Goal: Information Seeking & Learning: Learn about a topic

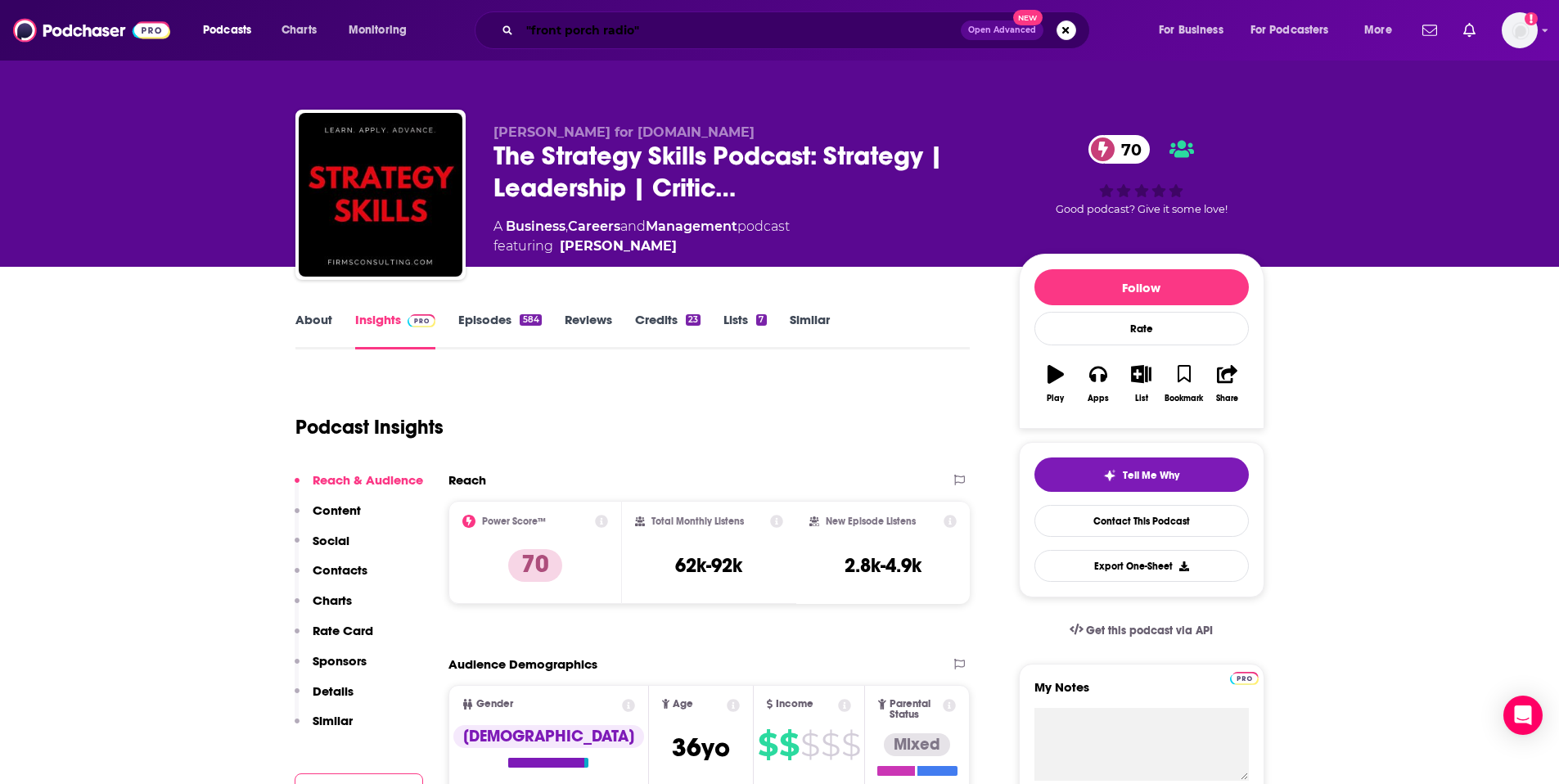
click at [835, 35] on input ""front porch radio"" at bounding box center [740, 30] width 441 height 26
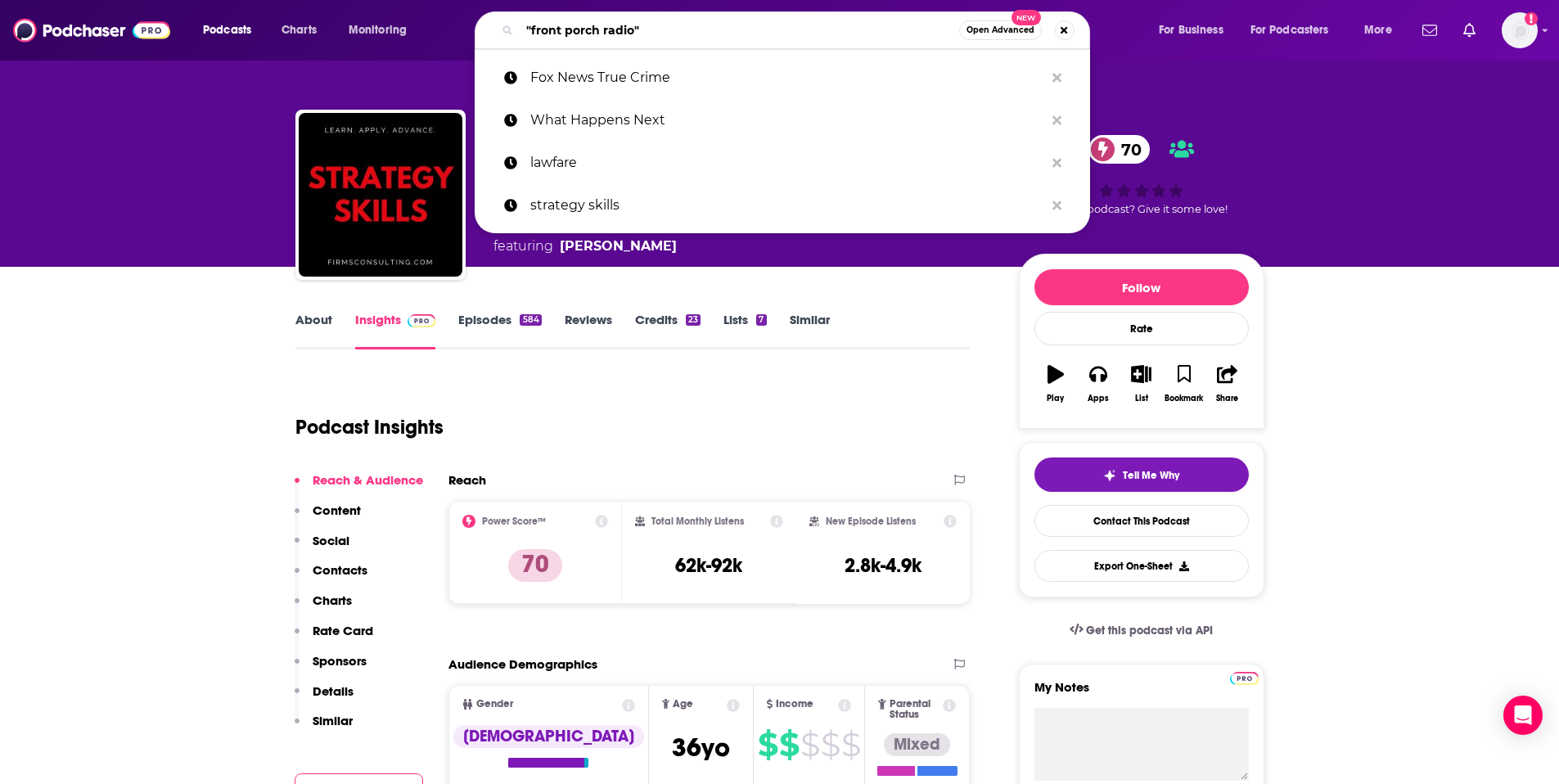
click at [835, 35] on input ""front porch radio"" at bounding box center [739, 30] width 439 height 26
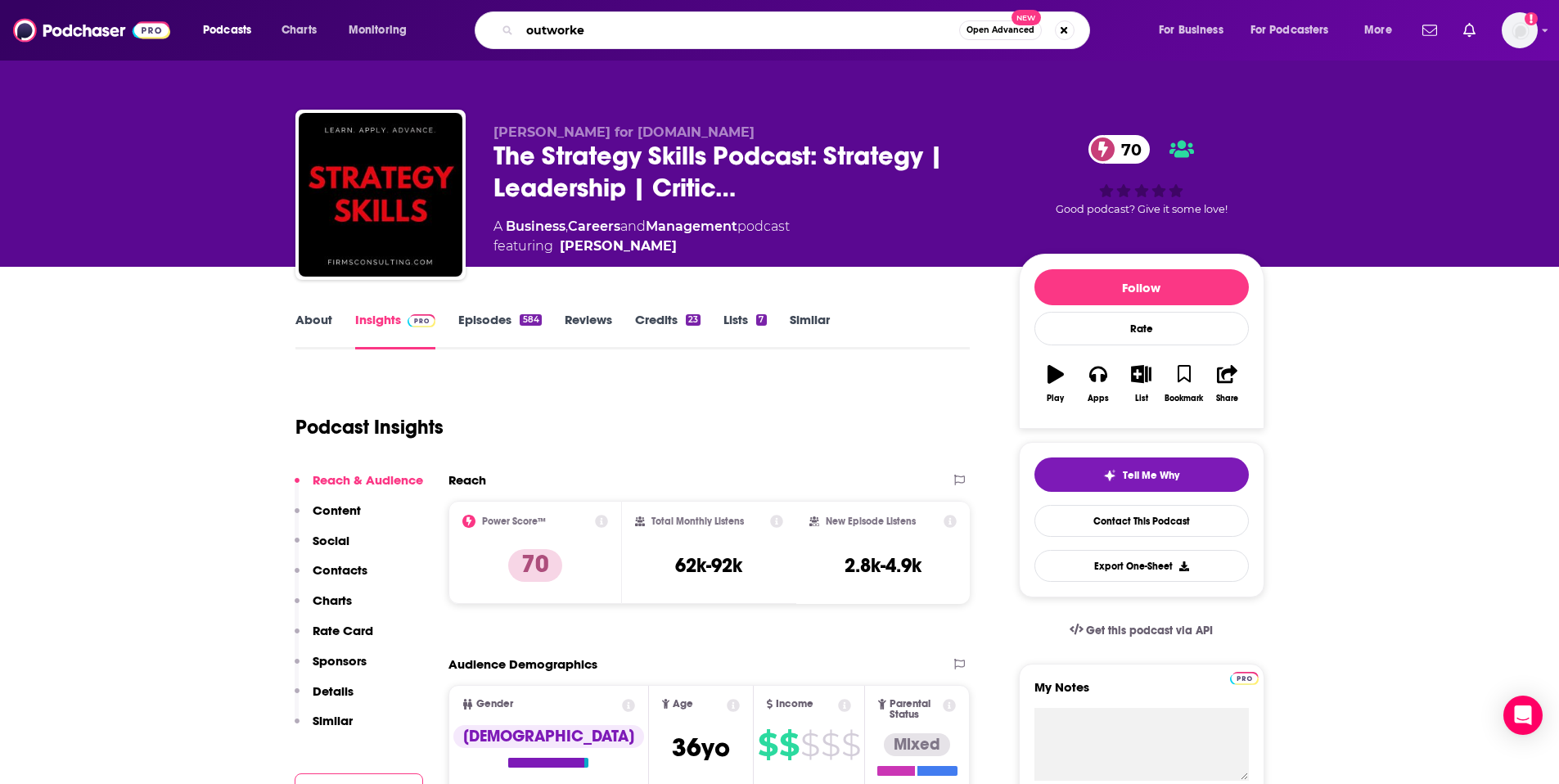
type input "outworker"
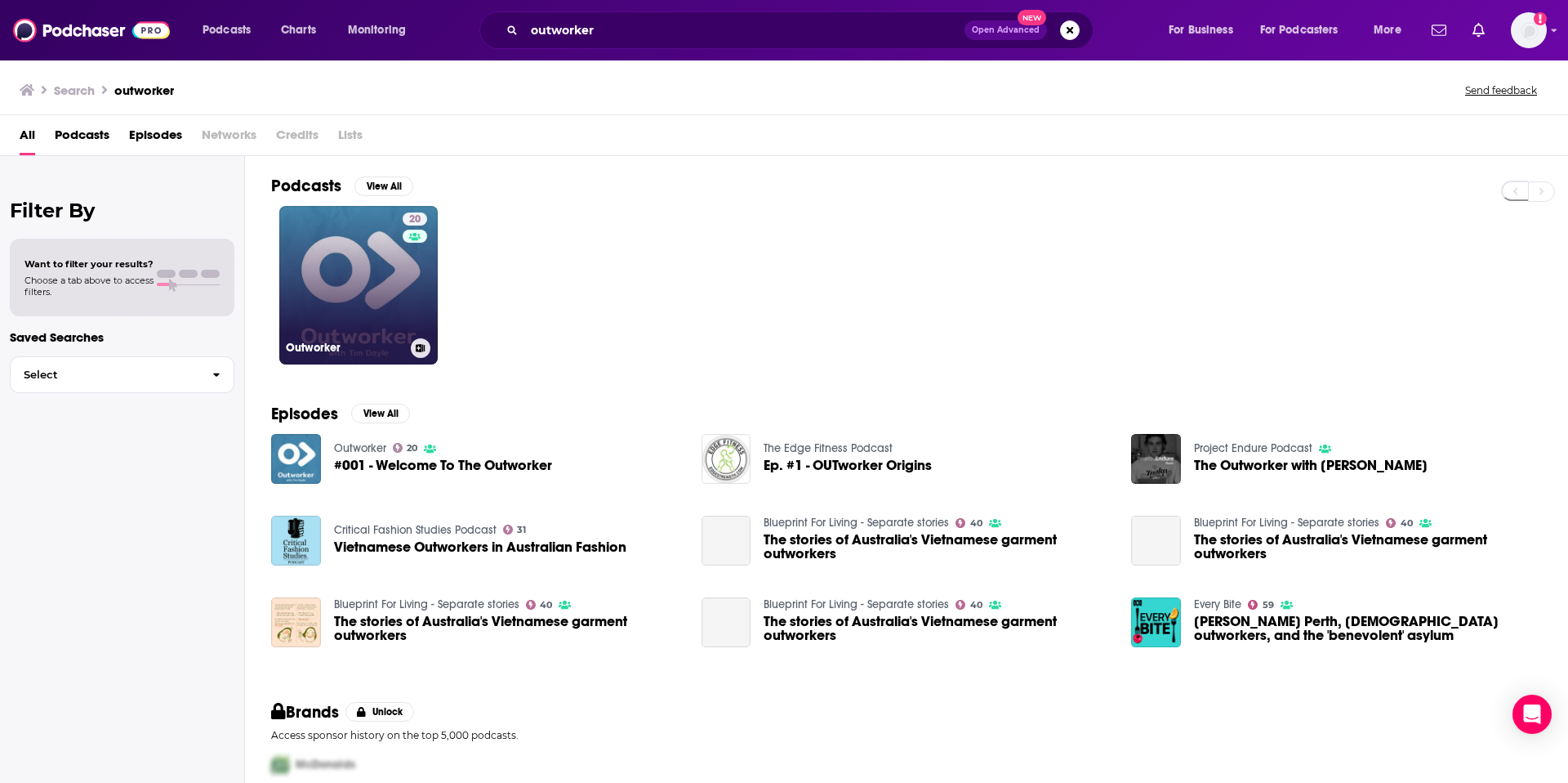
click at [358, 289] on link "20 Outworker" at bounding box center [358, 285] width 158 height 158
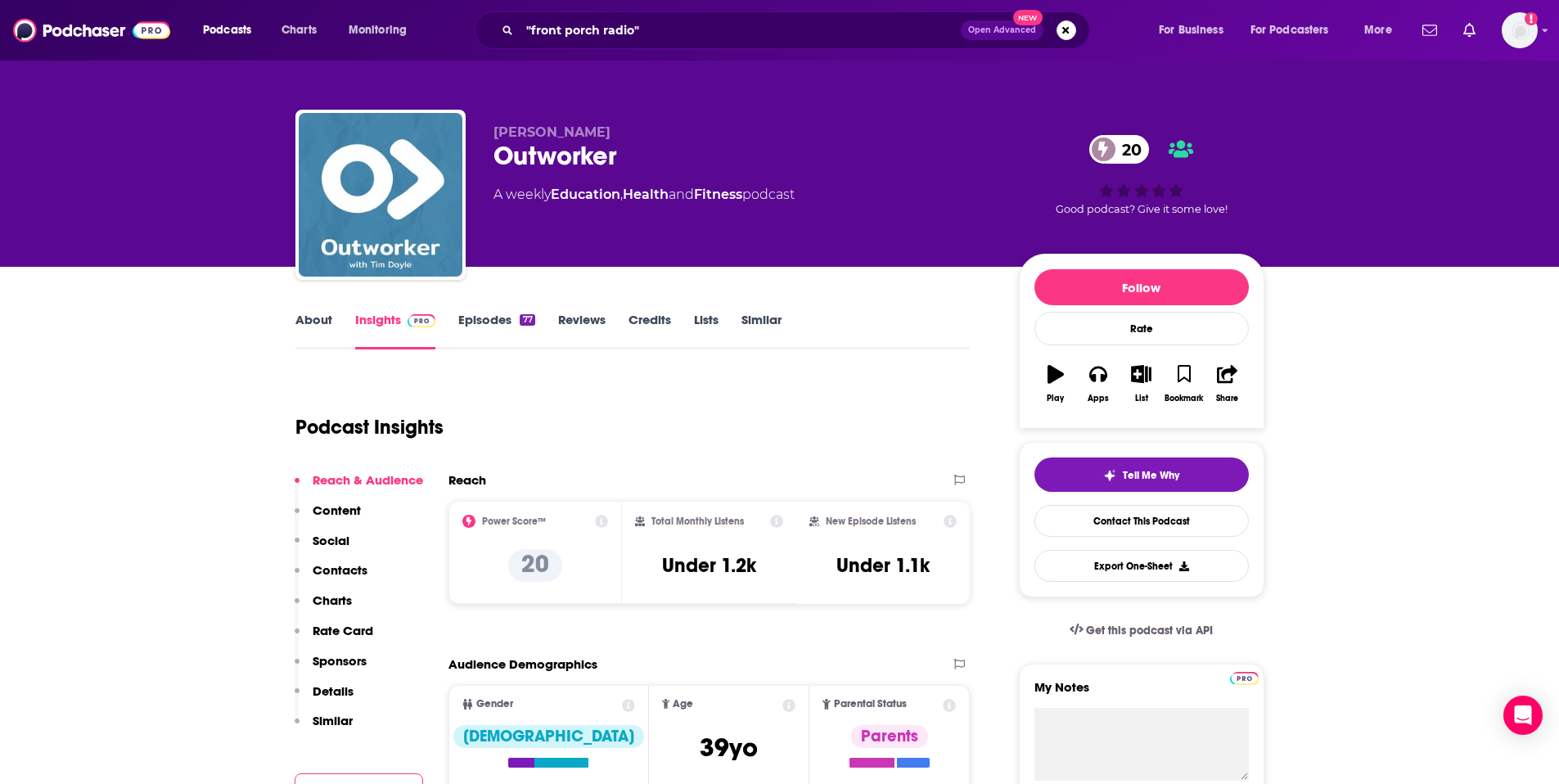
click at [467, 311] on link "Episodes 77" at bounding box center [496, 330] width 76 height 38
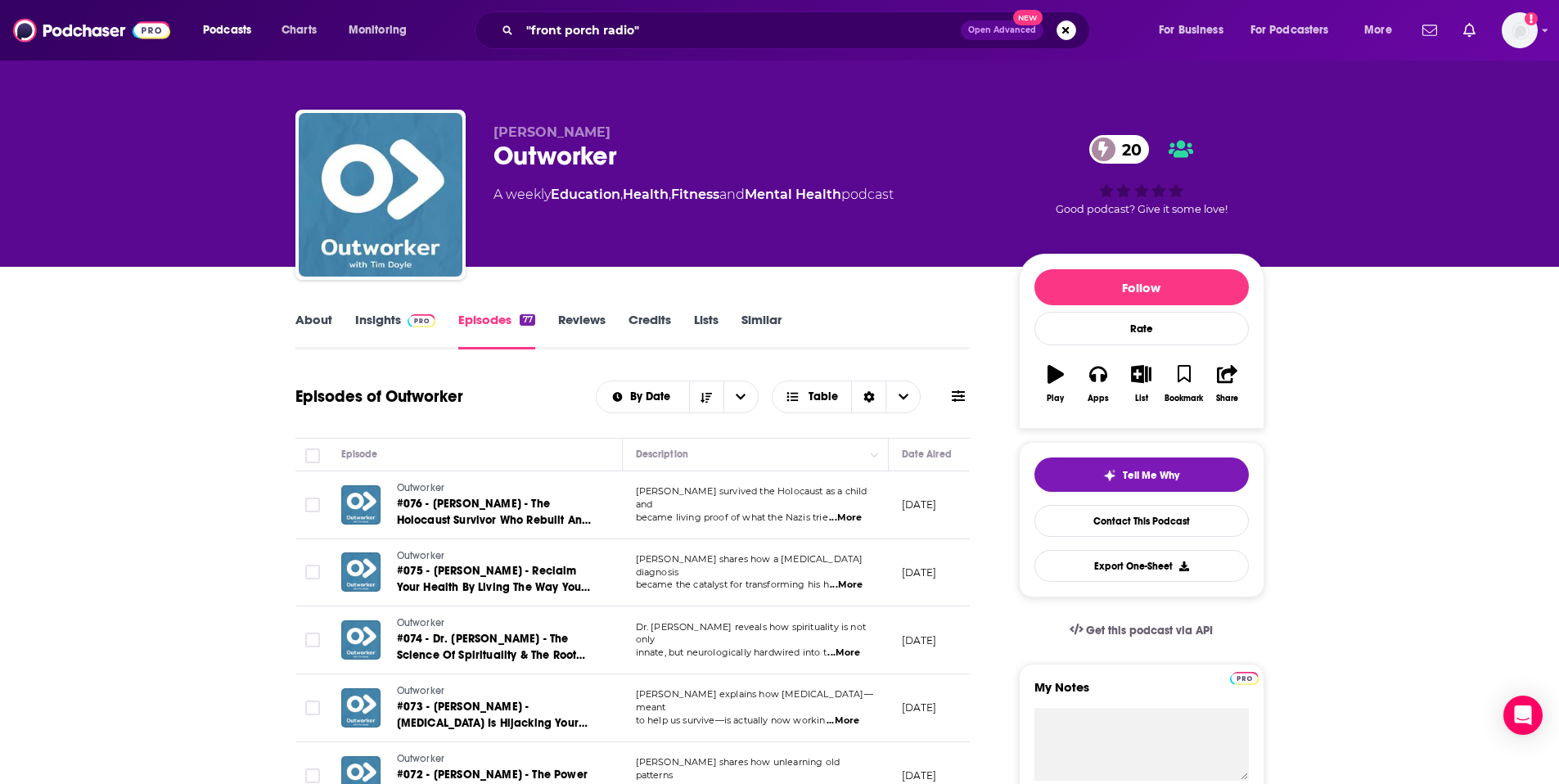
click at [386, 321] on link "Insights" at bounding box center [396, 330] width 81 height 38
